Goal: Information Seeking & Learning: Find specific fact

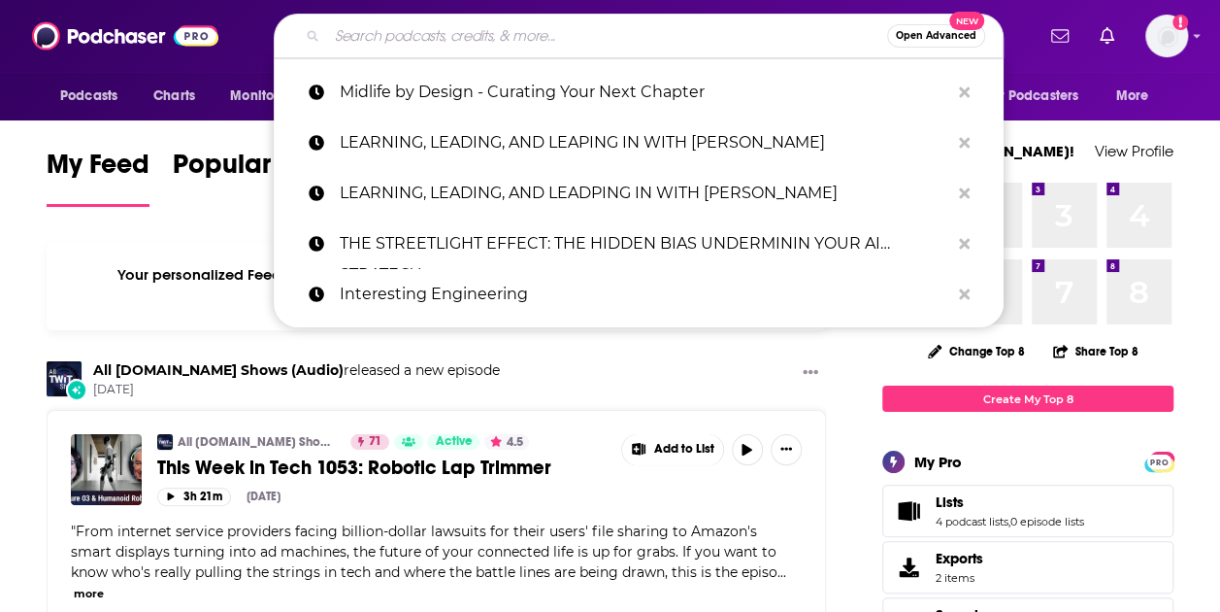
click at [449, 42] on input "Search podcasts, credits, & more..." at bounding box center [607, 35] width 560 height 31
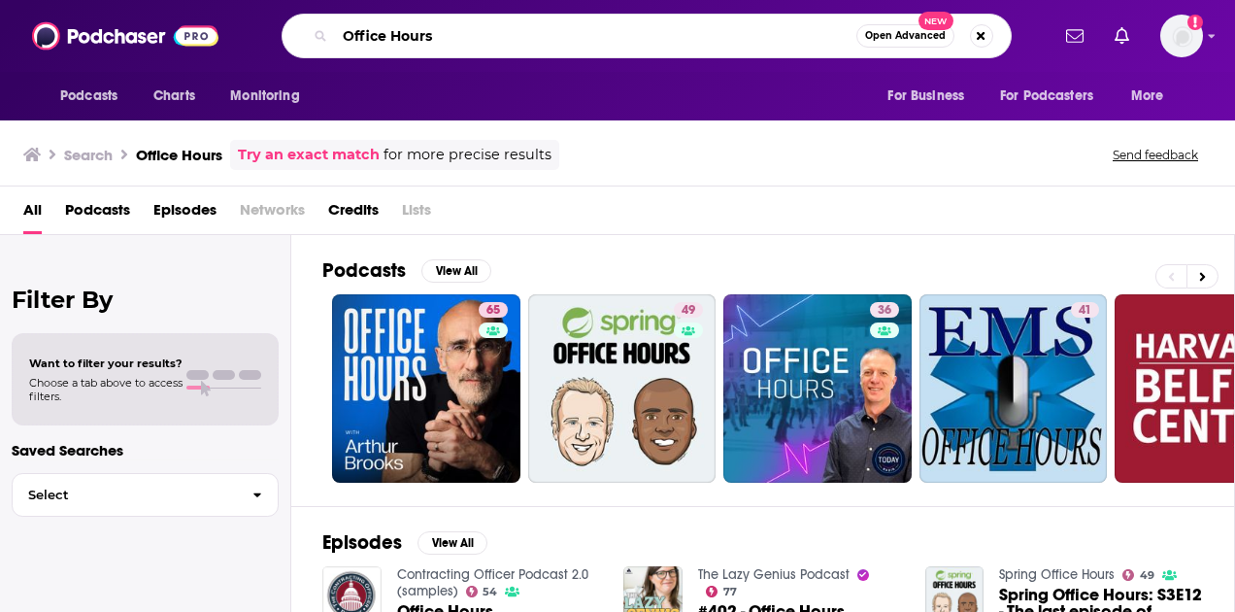
click at [465, 48] on input "Office Hours" at bounding box center [595, 35] width 521 height 31
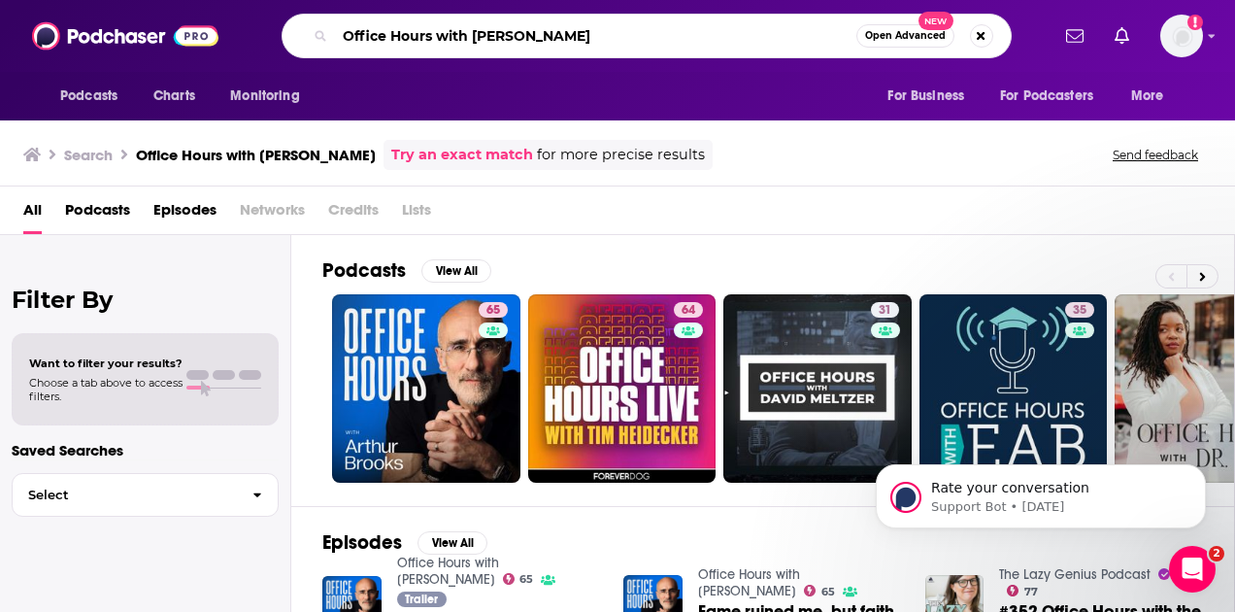
drag, startPoint x: 603, startPoint y: 35, endPoint x: 431, endPoint y: 18, distance: 172.6
click at [431, 18] on div "Office Hours with [PERSON_NAME] Open Advanced New" at bounding box center [647, 36] width 730 height 45
type input "Office Hours Business Edition"
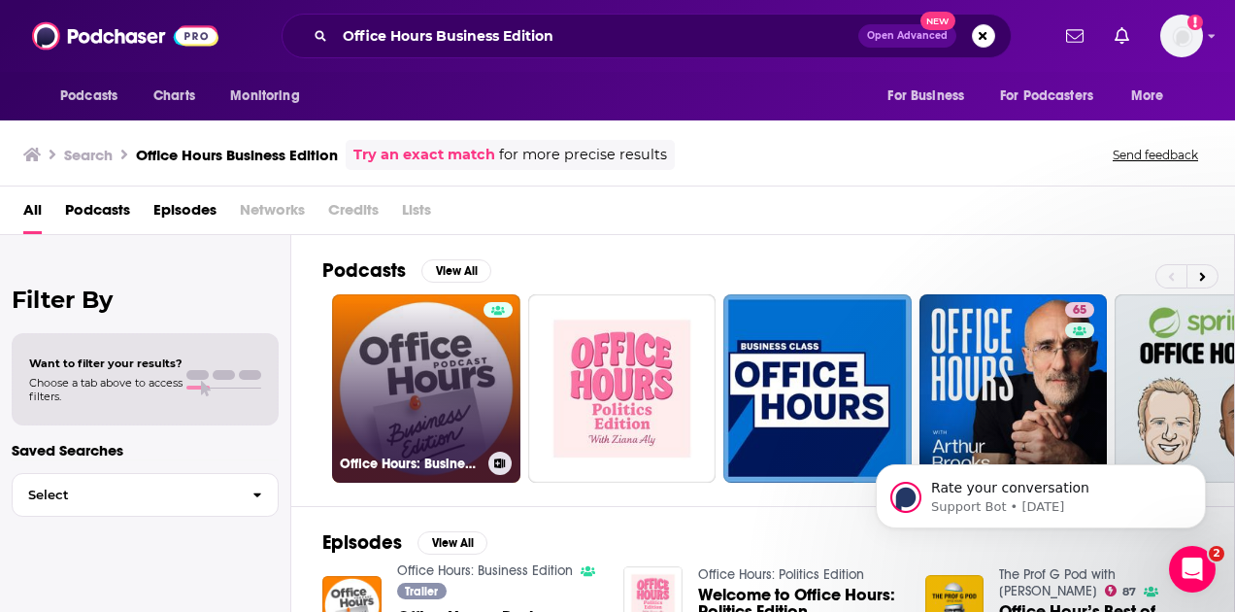
click at [452, 376] on link "Office Hours: Business Edition" at bounding box center [426, 388] width 188 height 188
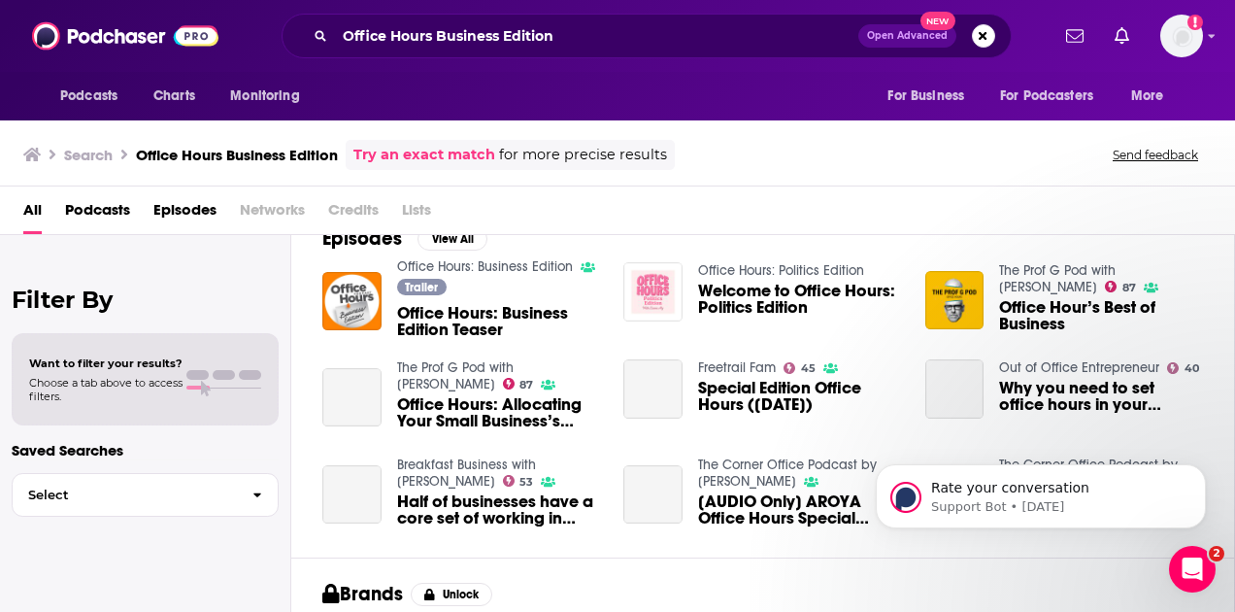
scroll to position [328, 0]
